Goal: Task Accomplishment & Management: Use online tool/utility

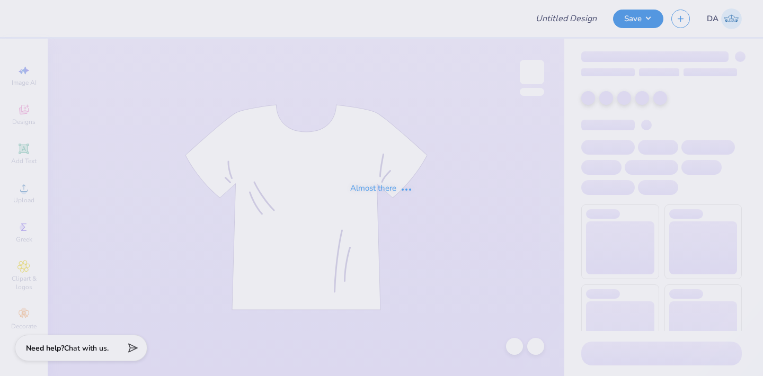
type input "[PERSON_NAME] : [US_STATE][GEOGRAPHIC_DATA]: [GEOGRAPHIC_DATA]"
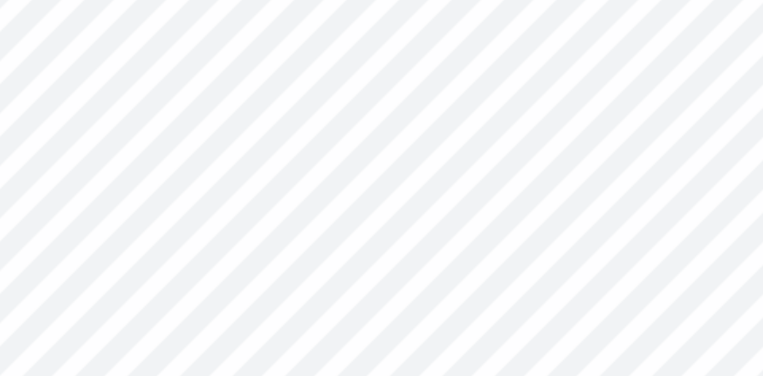
scroll to position [0, 3]
type textarea "real.strong.women."
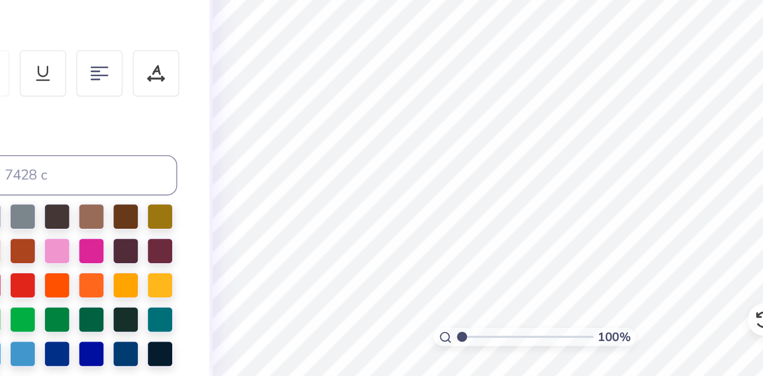
scroll to position [0, 0]
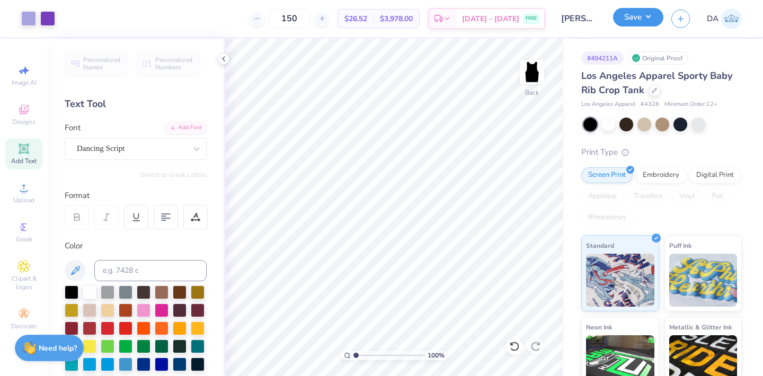
click at [627, 13] on button "Save" at bounding box center [638, 17] width 50 height 19
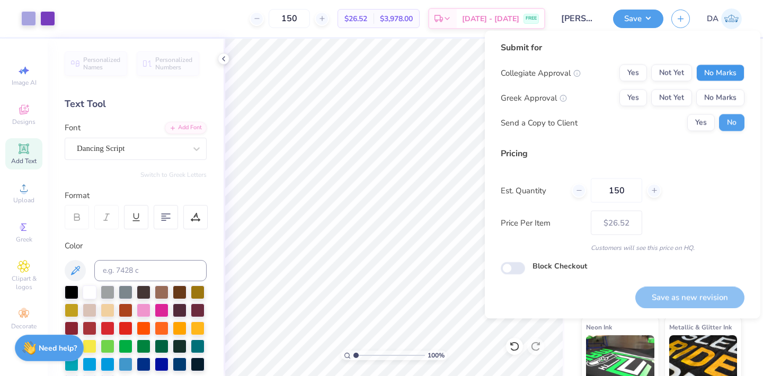
click at [729, 73] on button "No Marks" at bounding box center [721, 73] width 48 height 17
click at [645, 96] on button "Yes" at bounding box center [634, 98] width 28 height 17
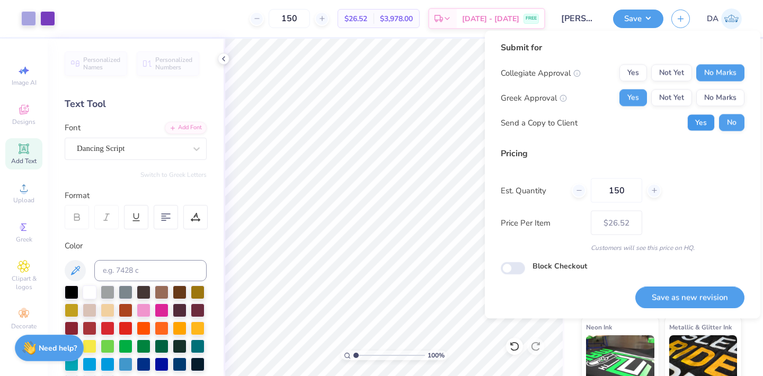
click at [703, 124] on button "Yes" at bounding box center [702, 123] width 28 height 17
click at [690, 292] on button "Save as new revision" at bounding box center [690, 298] width 109 height 22
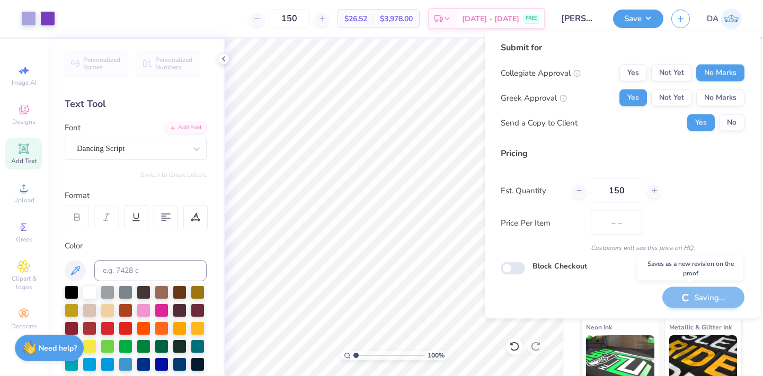
type input "$26.52"
